Goal: Transaction & Acquisition: Purchase product/service

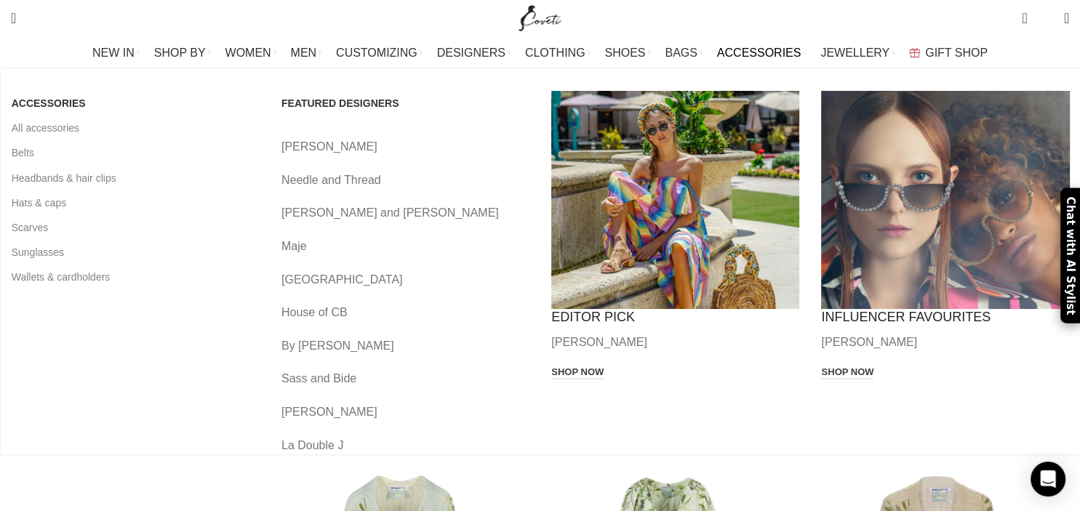
click at [740, 55] on span "ACCESSORIES" at bounding box center [759, 53] width 84 height 14
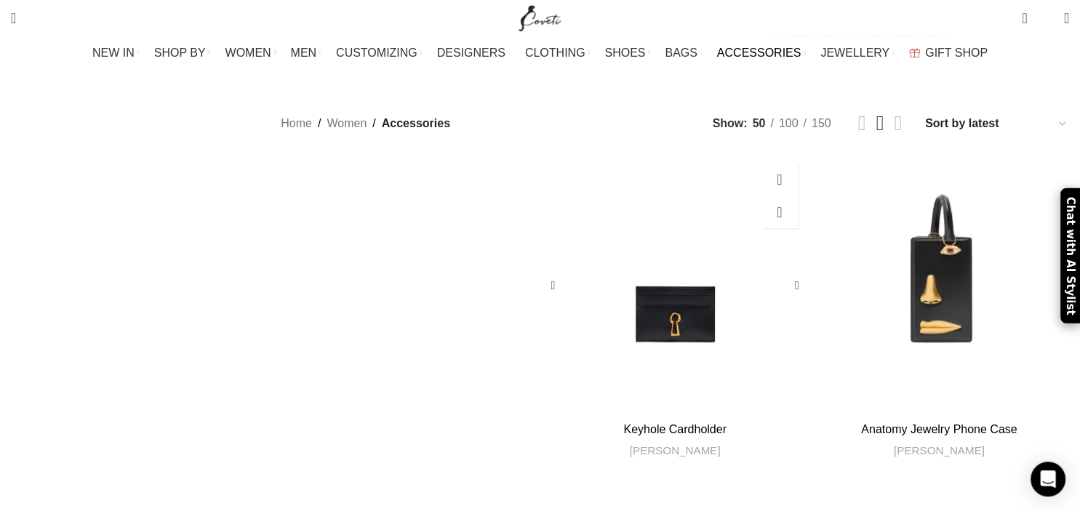
scroll to position [691, 0]
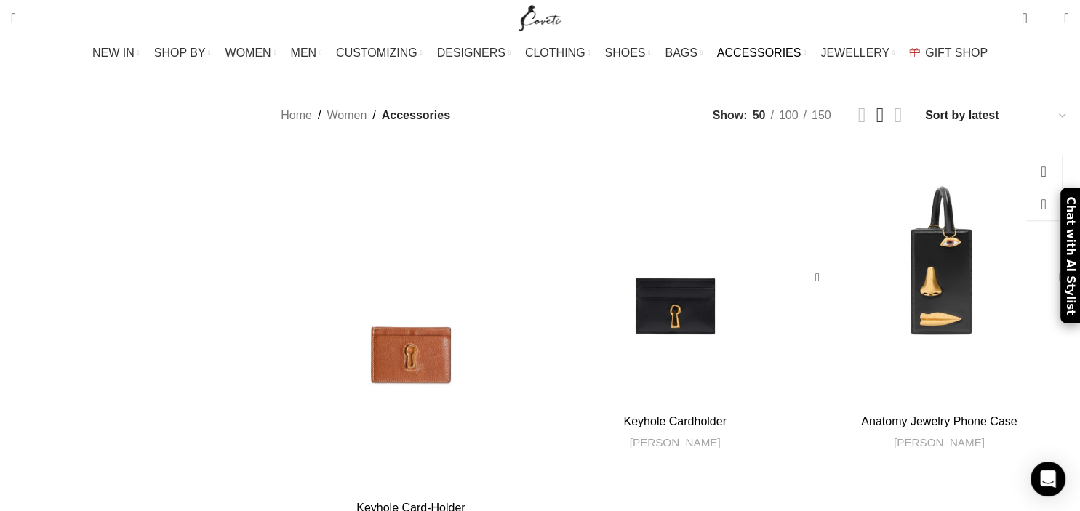
click at [861, 415] on link "Anatomy Jewelry Phone Case" at bounding box center [939, 421] width 156 height 12
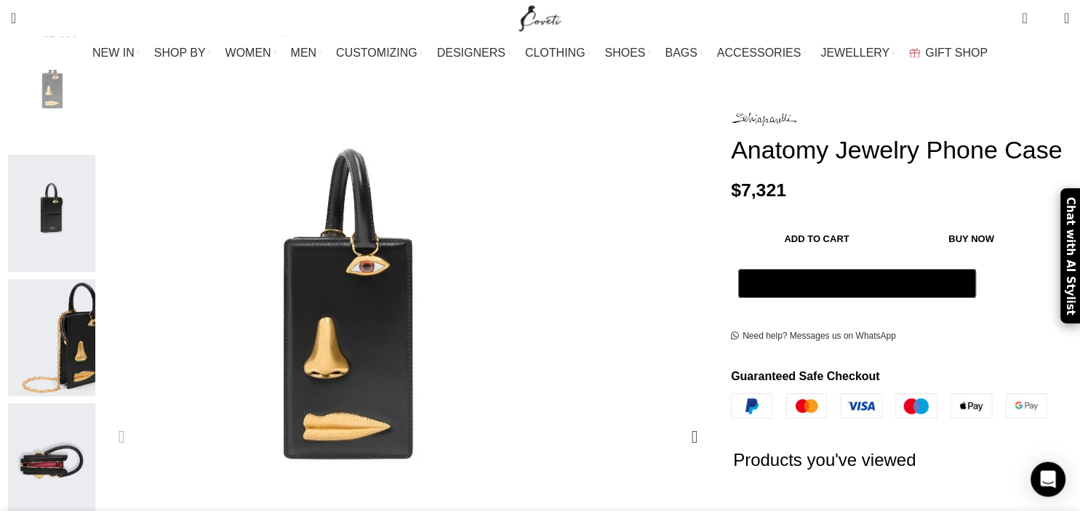
scroll to position [230, 0]
